Goal: Information Seeking & Learning: Compare options

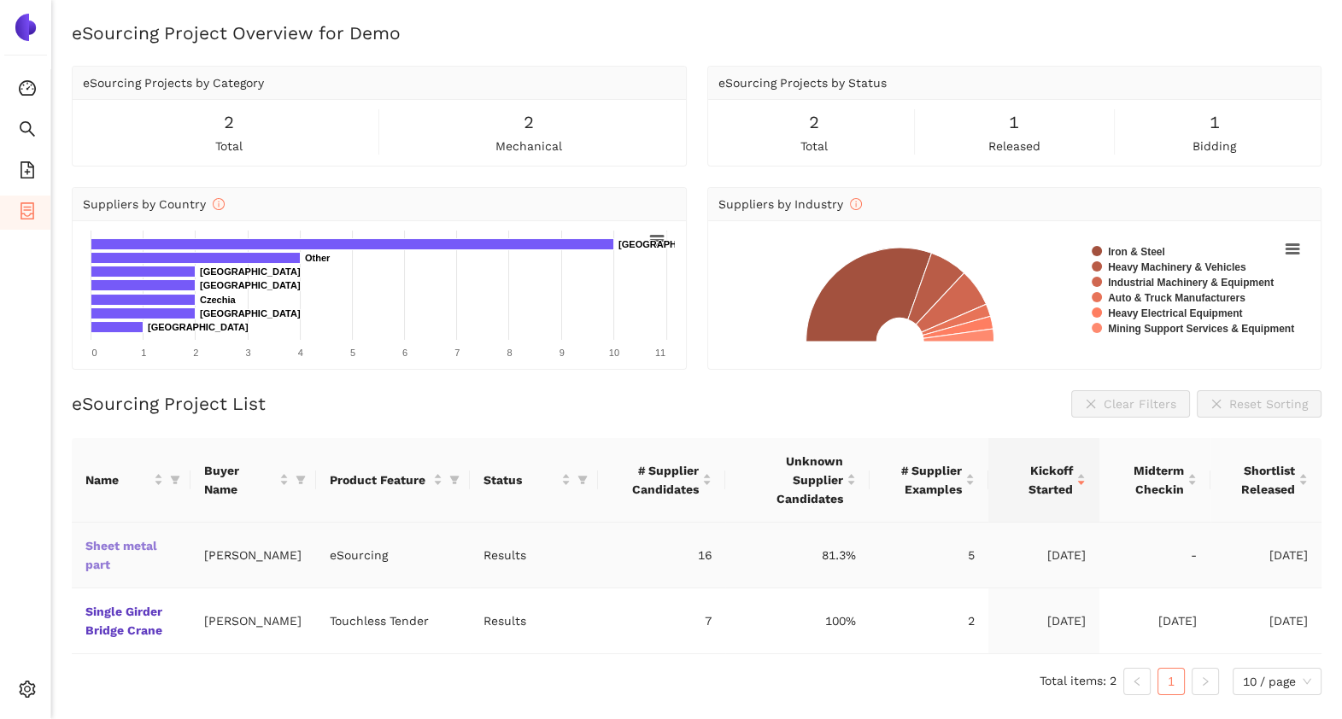
click at [0, 0] on link "Sheet metal part" at bounding box center [0, 0] width 0 height 0
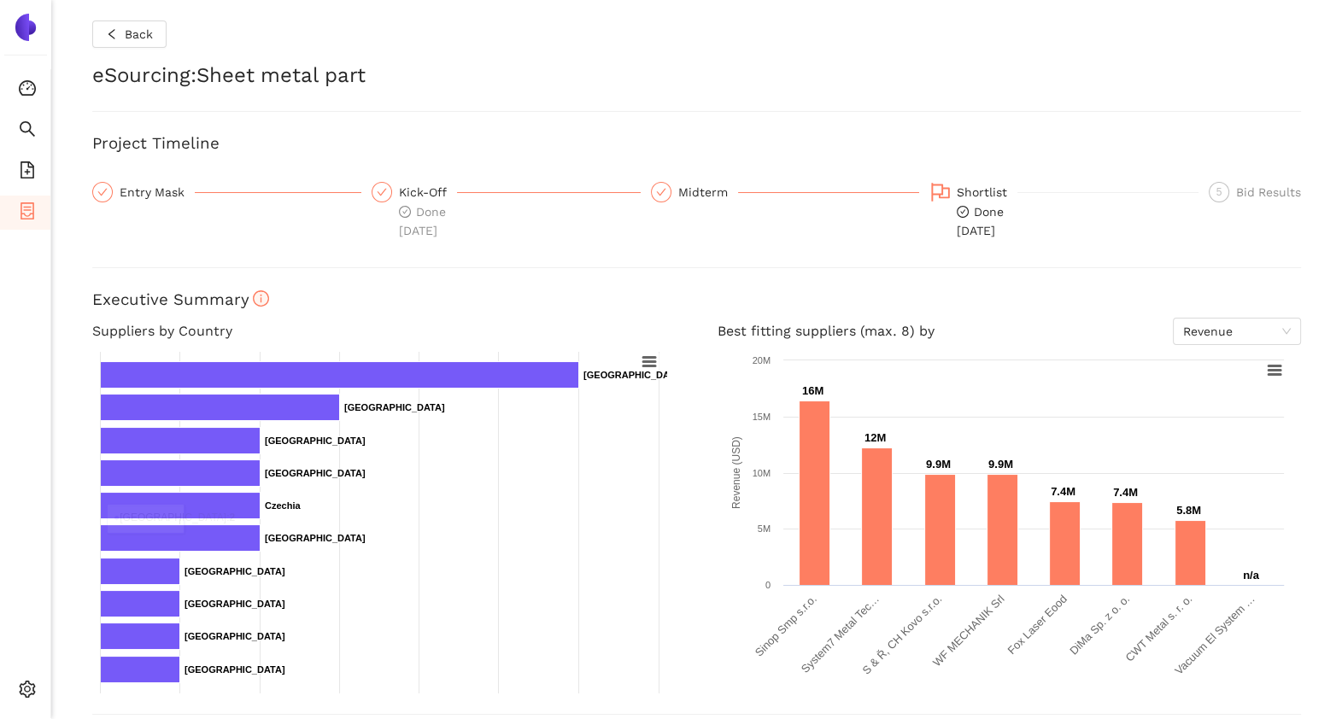
scroll to position [304, 0]
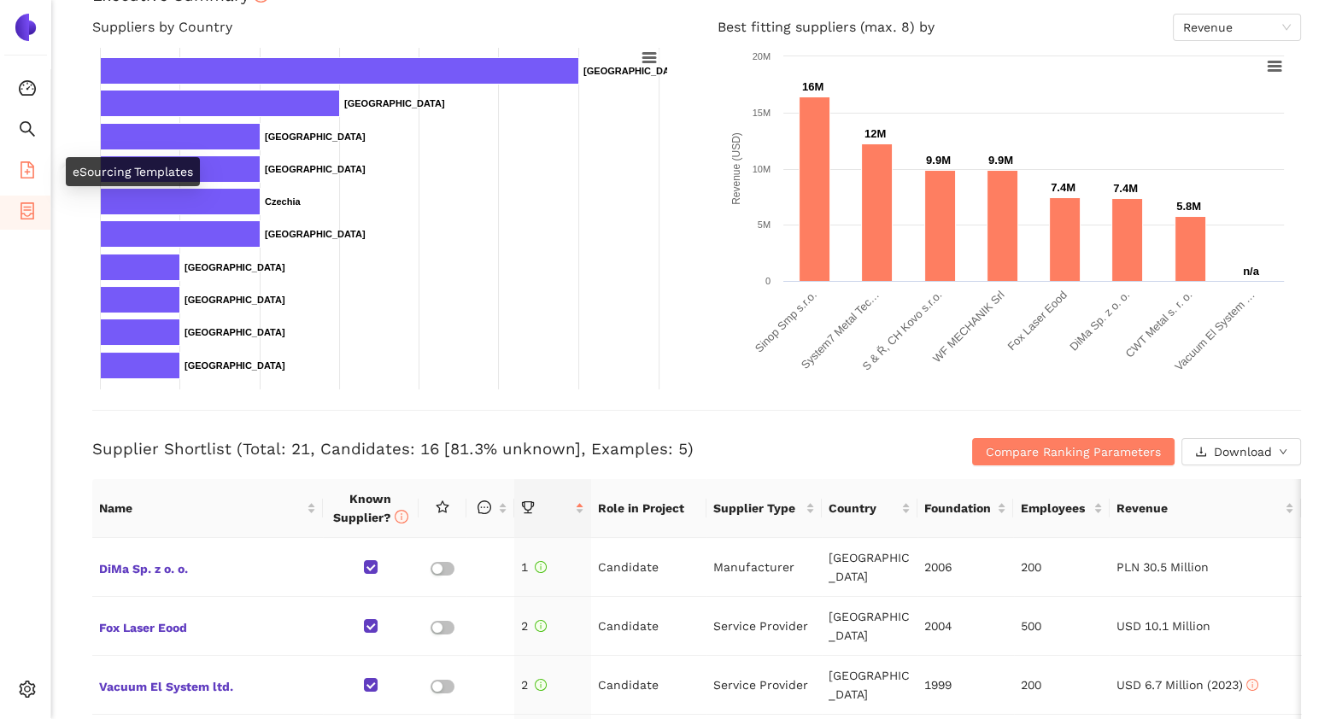
click at [20, 173] on icon "file-add" at bounding box center [27, 169] width 17 height 17
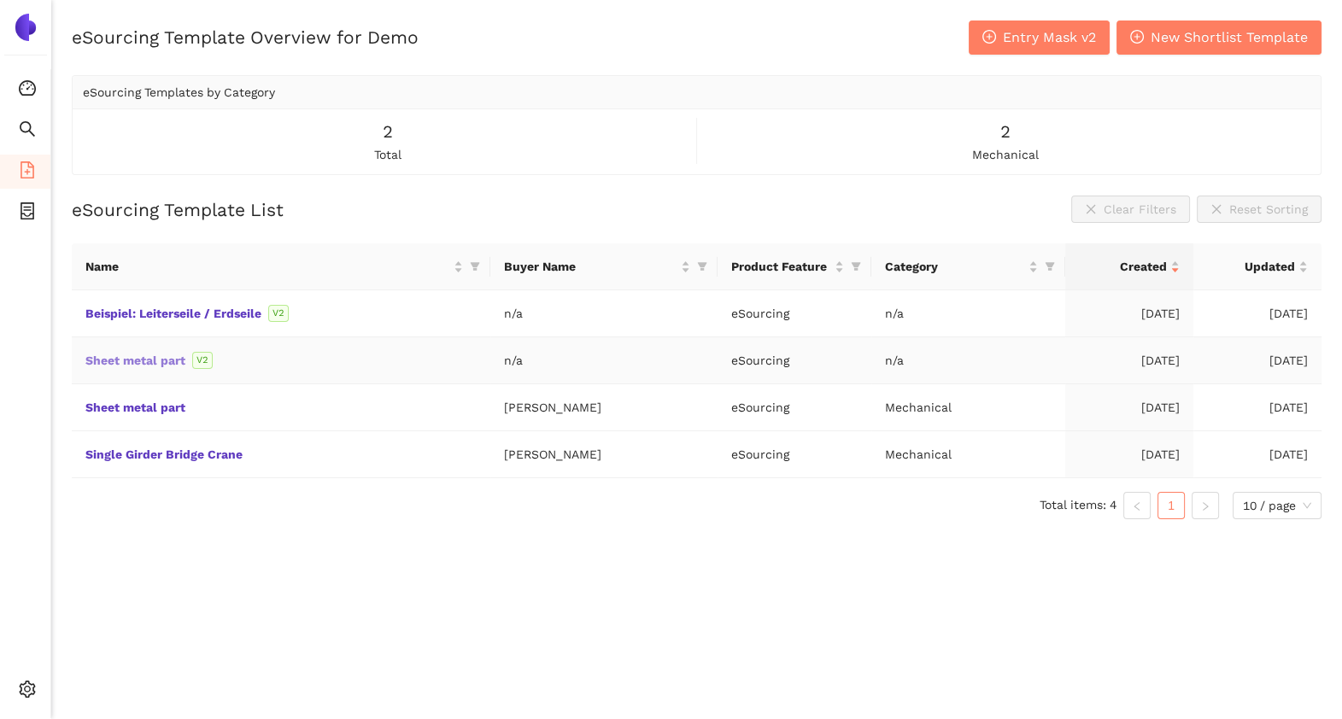
click at [0, 0] on link "Sheet metal part" at bounding box center [0, 0] width 0 height 0
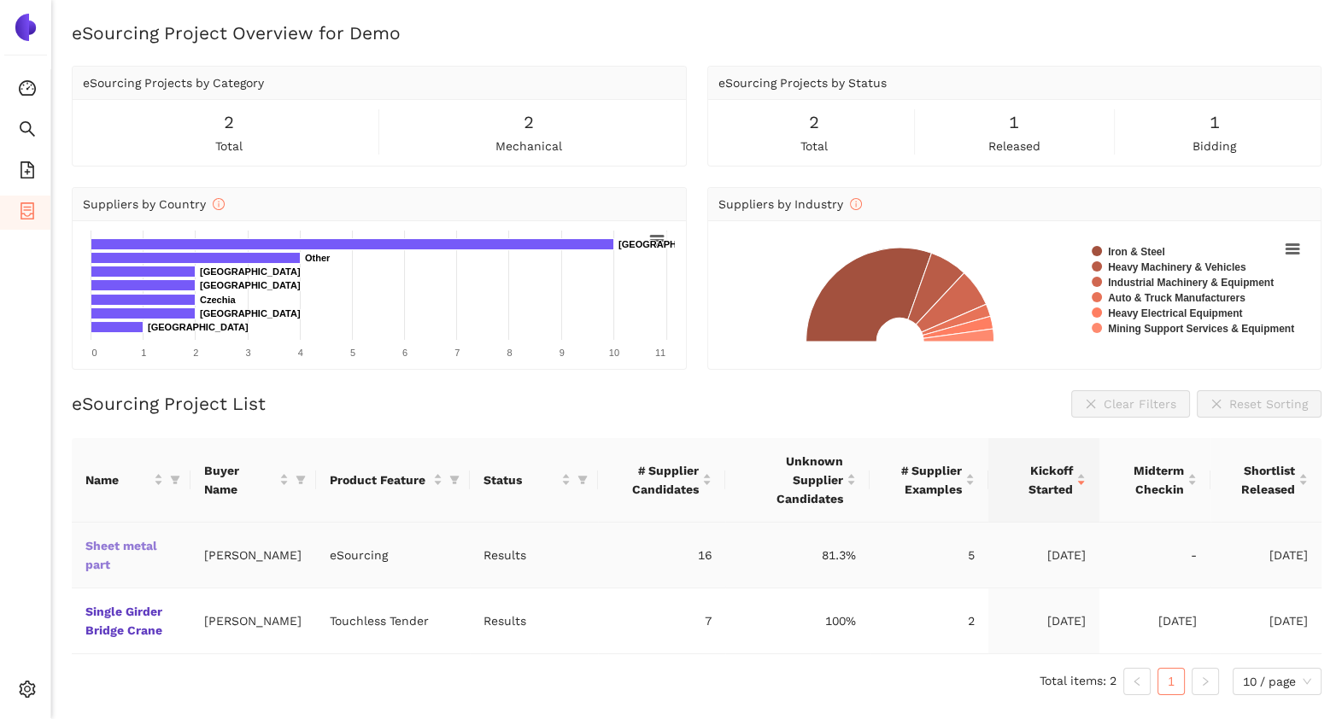
click at [0, 0] on link "Sheet metal part" at bounding box center [0, 0] width 0 height 0
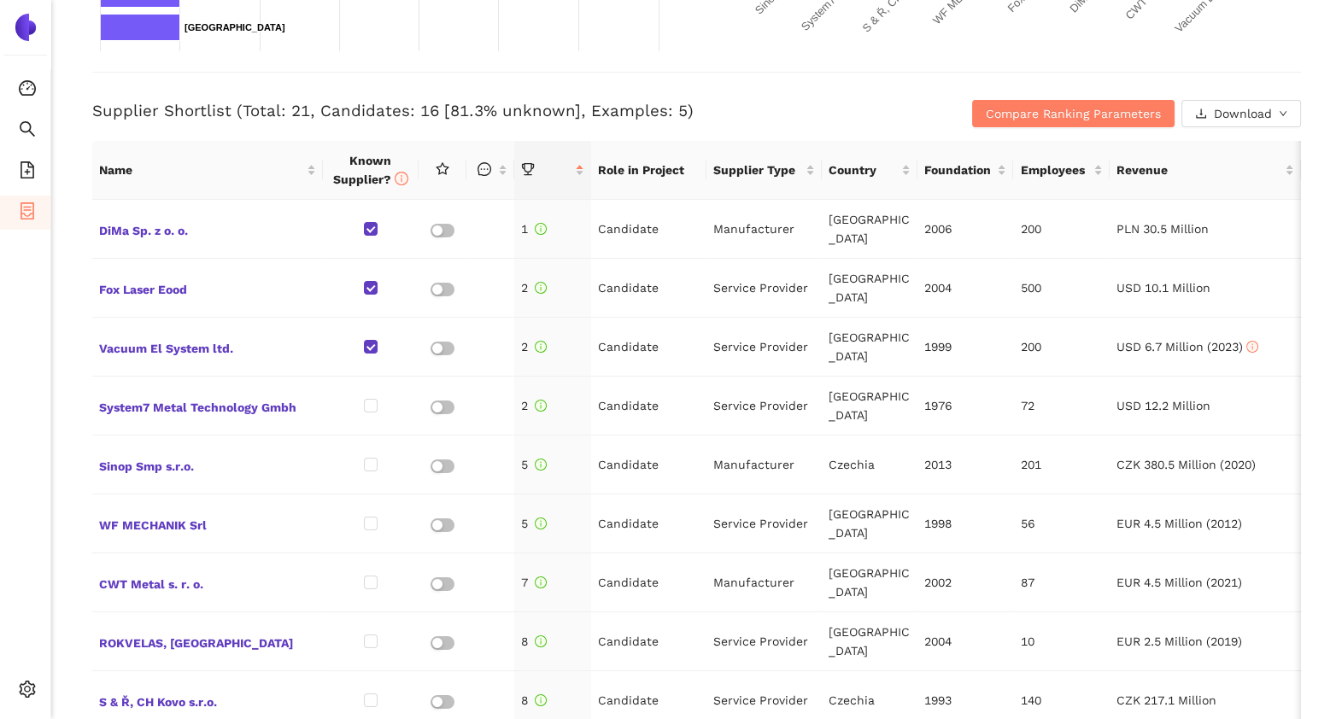
scroll to position [646, 0]
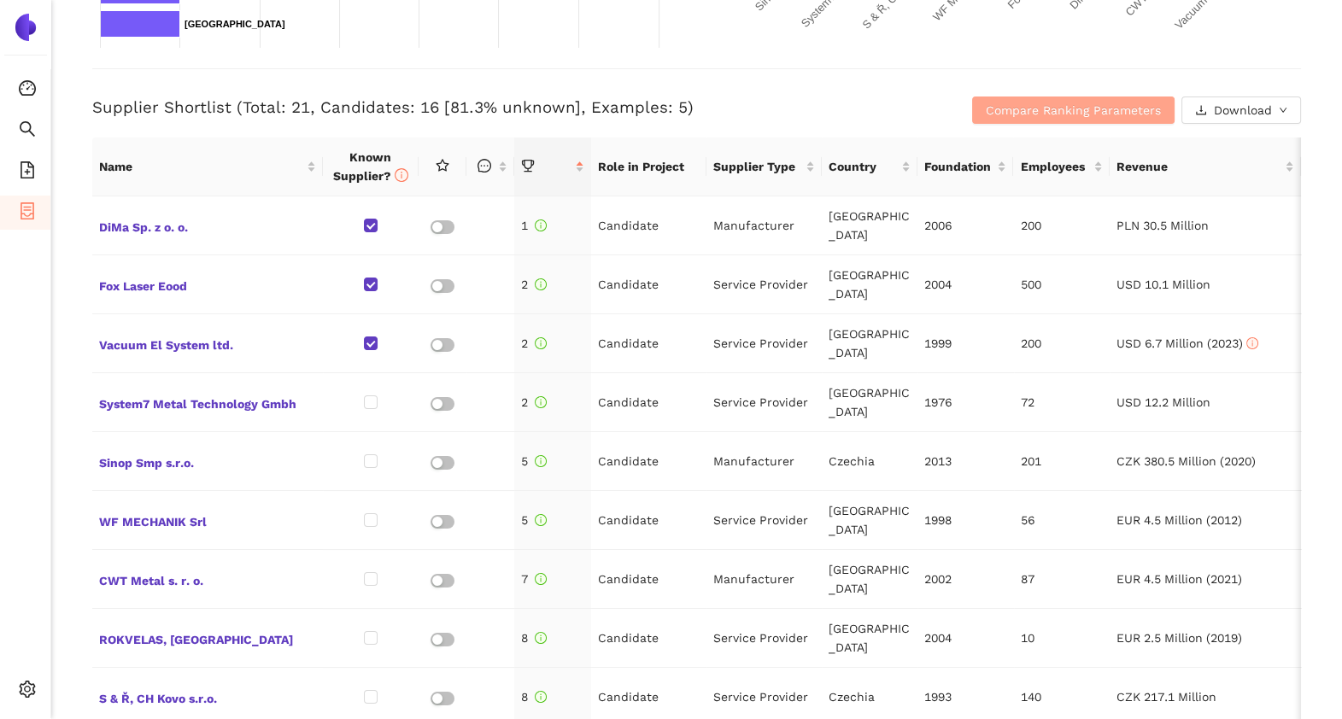
click at [1026, 108] on span "Compare Ranking Parameters" at bounding box center [1073, 110] width 175 height 19
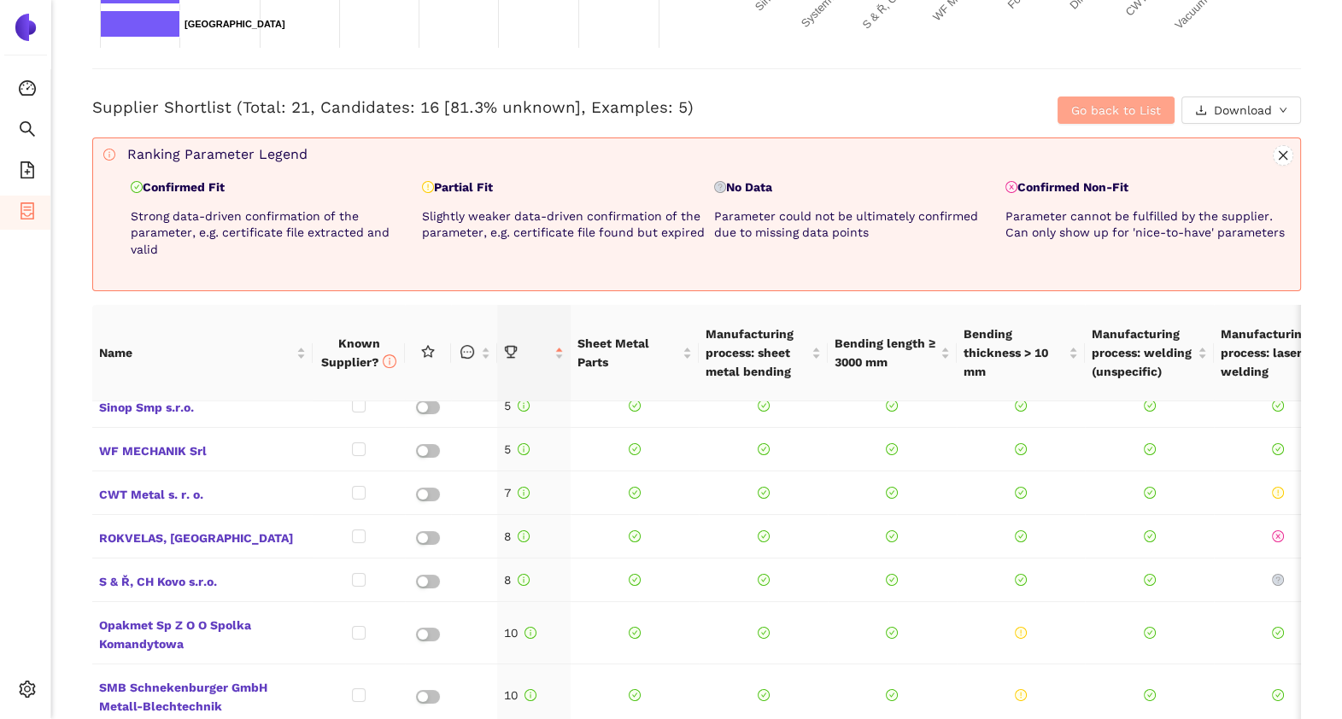
scroll to position [0, 0]
